Goal: Information Seeking & Learning: Learn about a topic

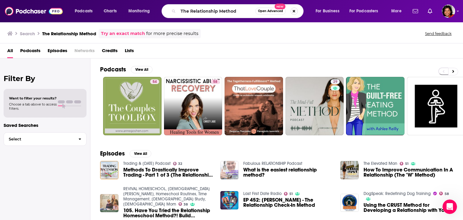
click at [295, 11] on button "Search podcasts, credits, & more..." at bounding box center [293, 11] width 7 height 7
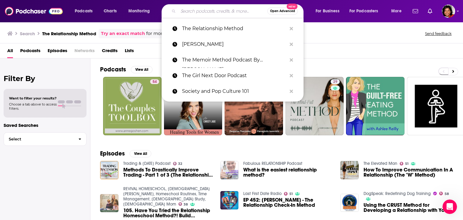
click at [194, 11] on input "Search podcasts, credits, & more..." at bounding box center [222, 11] width 89 height 10
paste input "Excelsior Journeys"
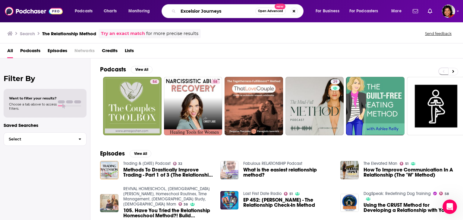
type input "Excelsior Journeys"
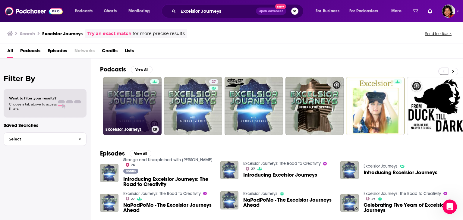
click at [133, 105] on link "Excelsior Journeys" at bounding box center [132, 106] width 58 height 58
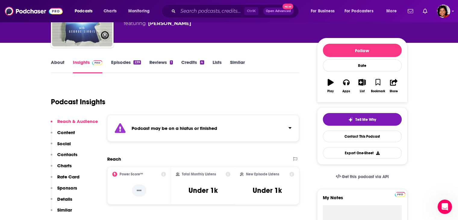
scroll to position [90, 0]
